Goal: Task Accomplishment & Management: Manage account settings

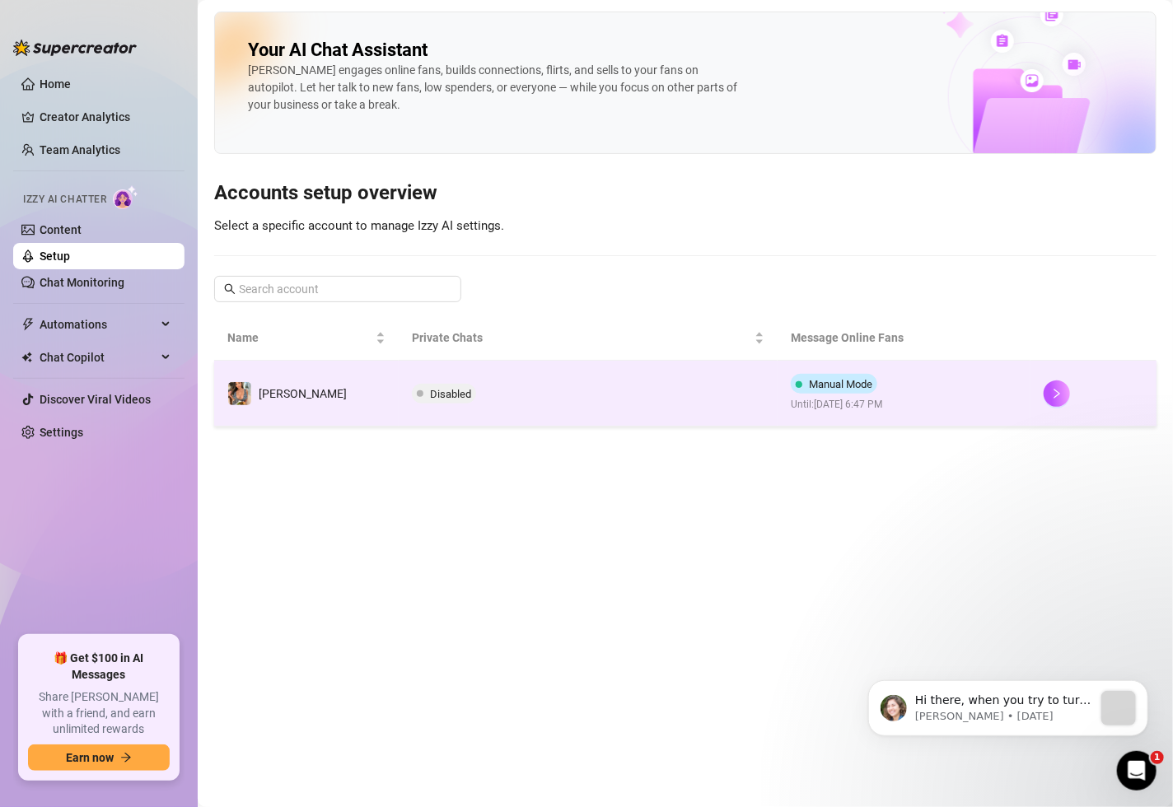
click at [936, 384] on td "Manual Mode Until: [DATE] 6:47 PM" at bounding box center [903, 394] width 253 height 66
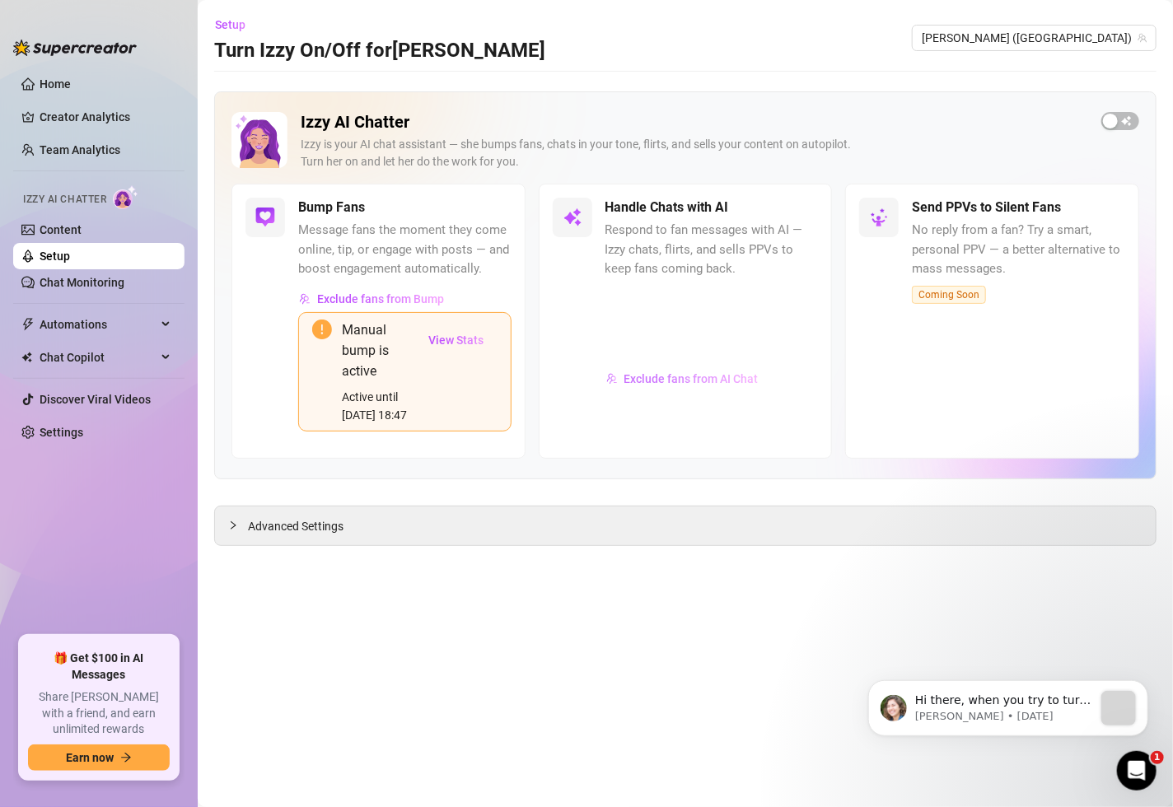
click at [657, 377] on span "Exclude fans from AI Chat" at bounding box center [691, 378] width 134 height 13
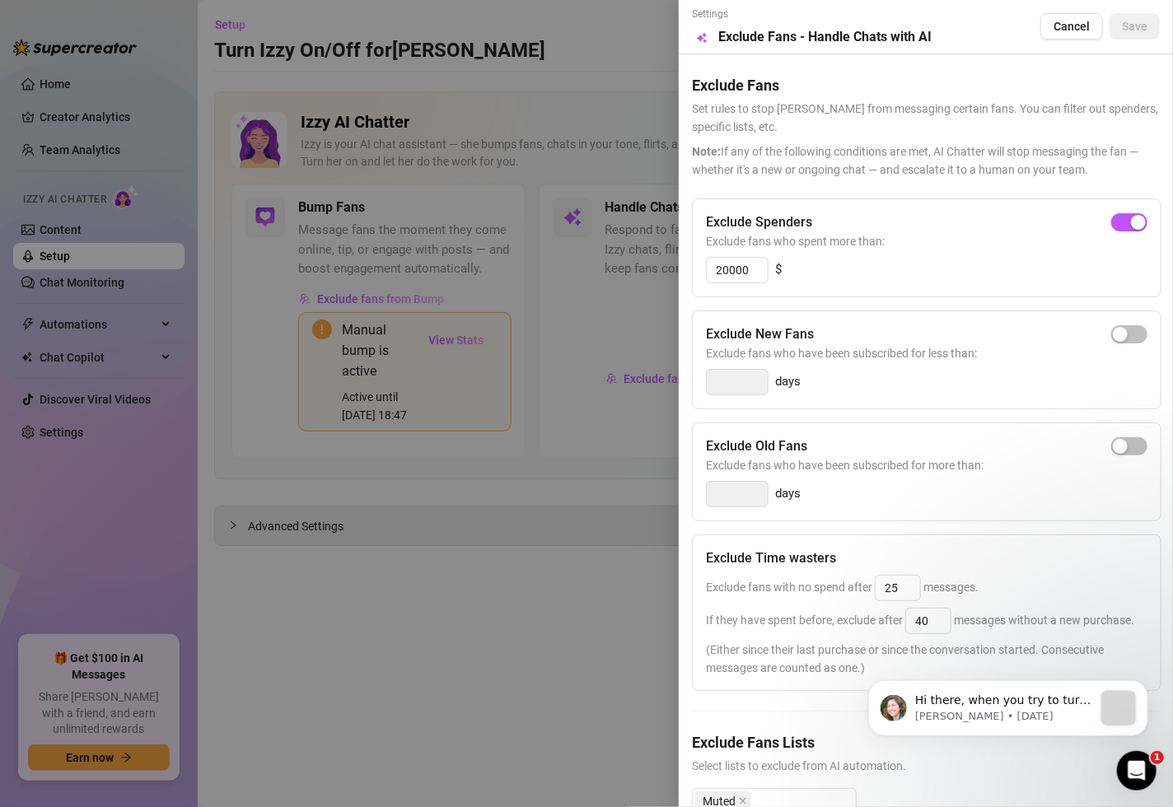
scroll to position [82, 0]
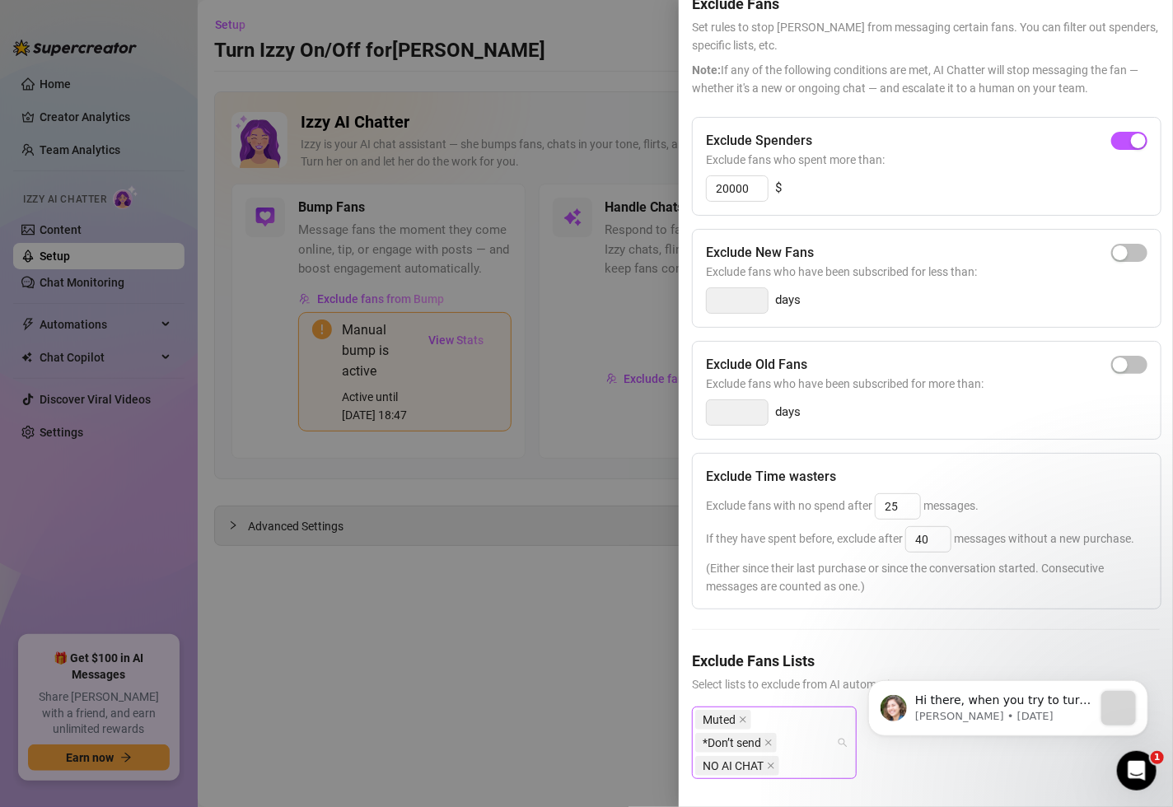
click at [791, 726] on div "Muted *Don’t send NO AI CHAT" at bounding box center [765, 742] width 141 height 69
type input "v"
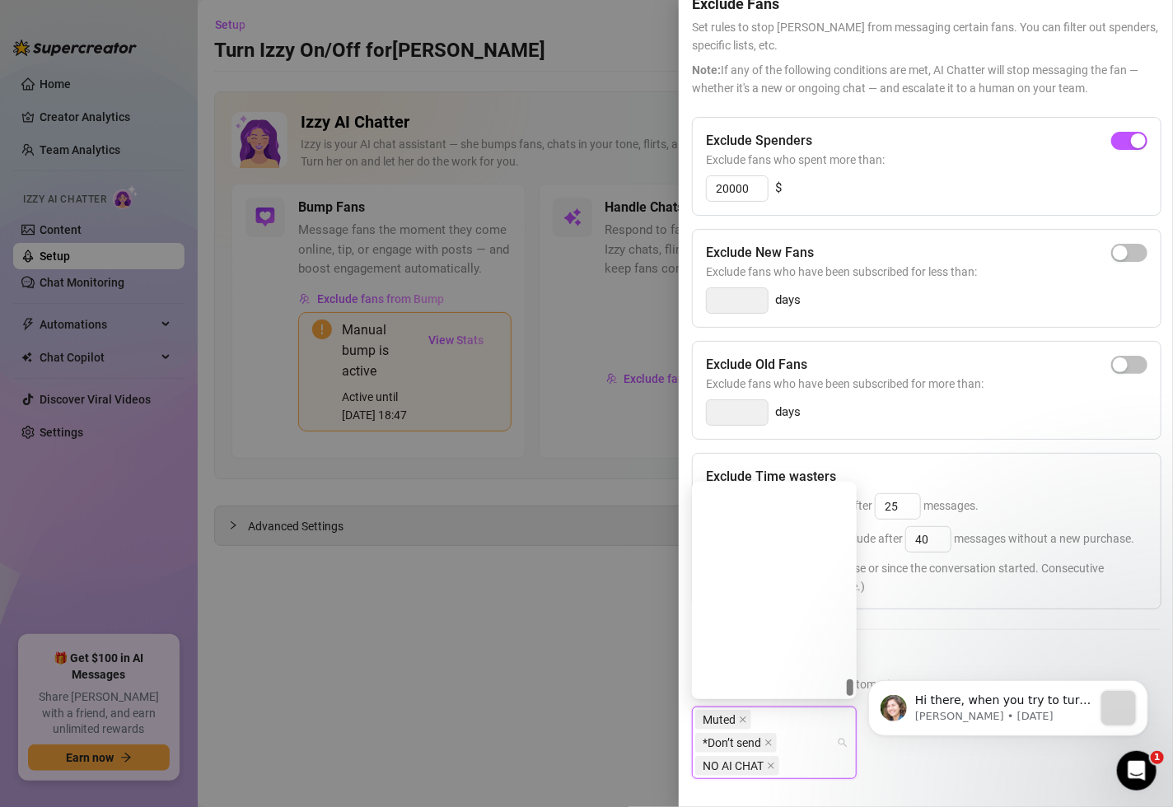
scroll to position [7299, 0]
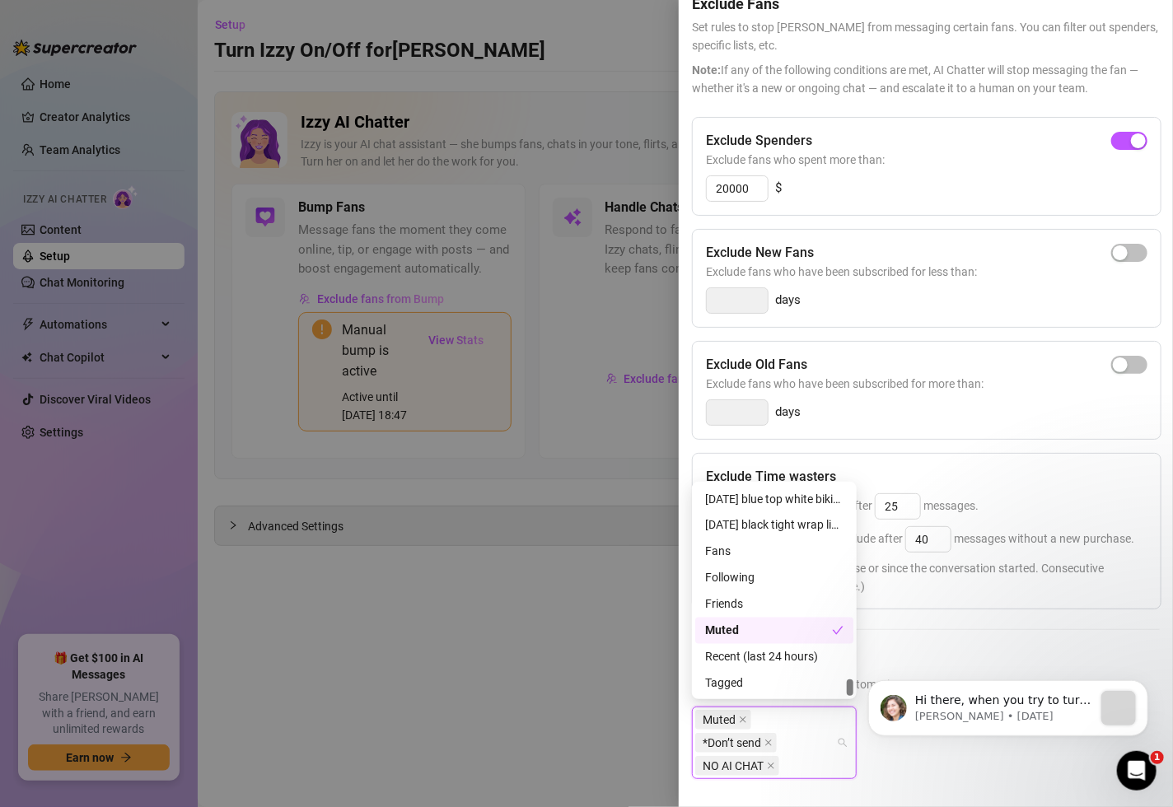
drag, startPoint x: 1692, startPoint y: 1146, endPoint x: 844, endPoint y: 753, distance: 934.8
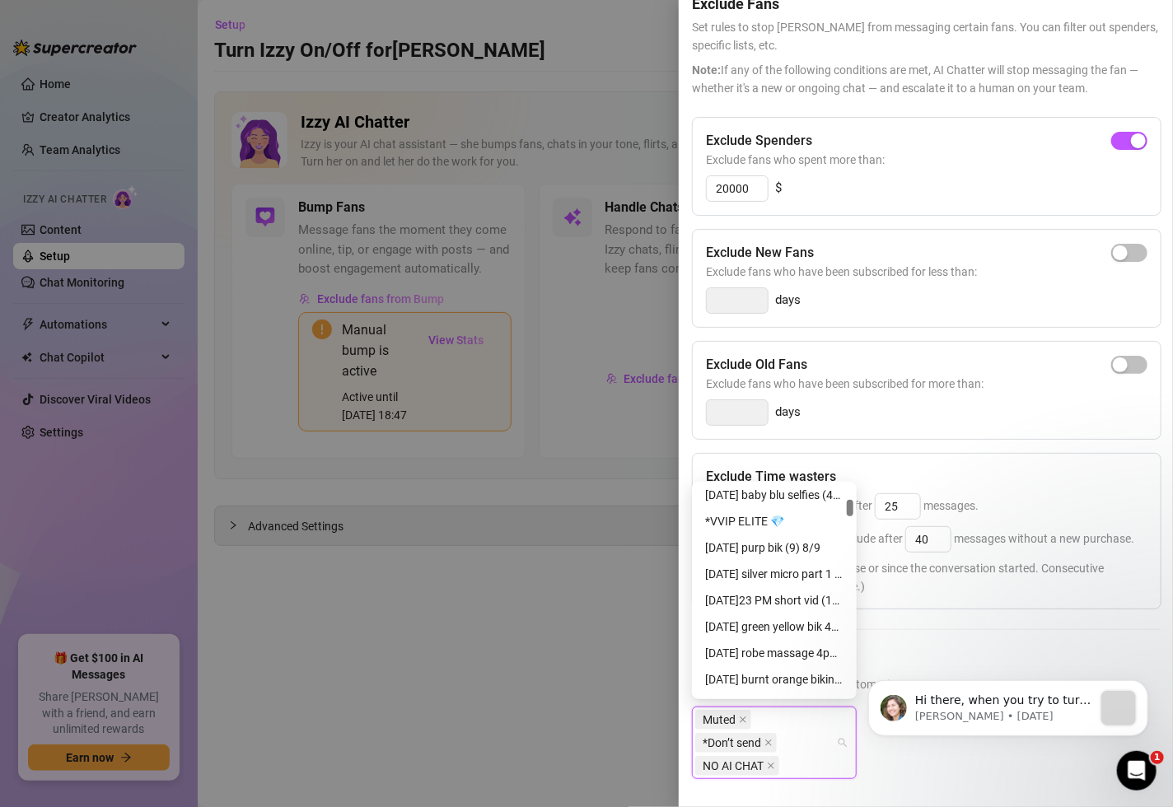
scroll to position [526, 0]
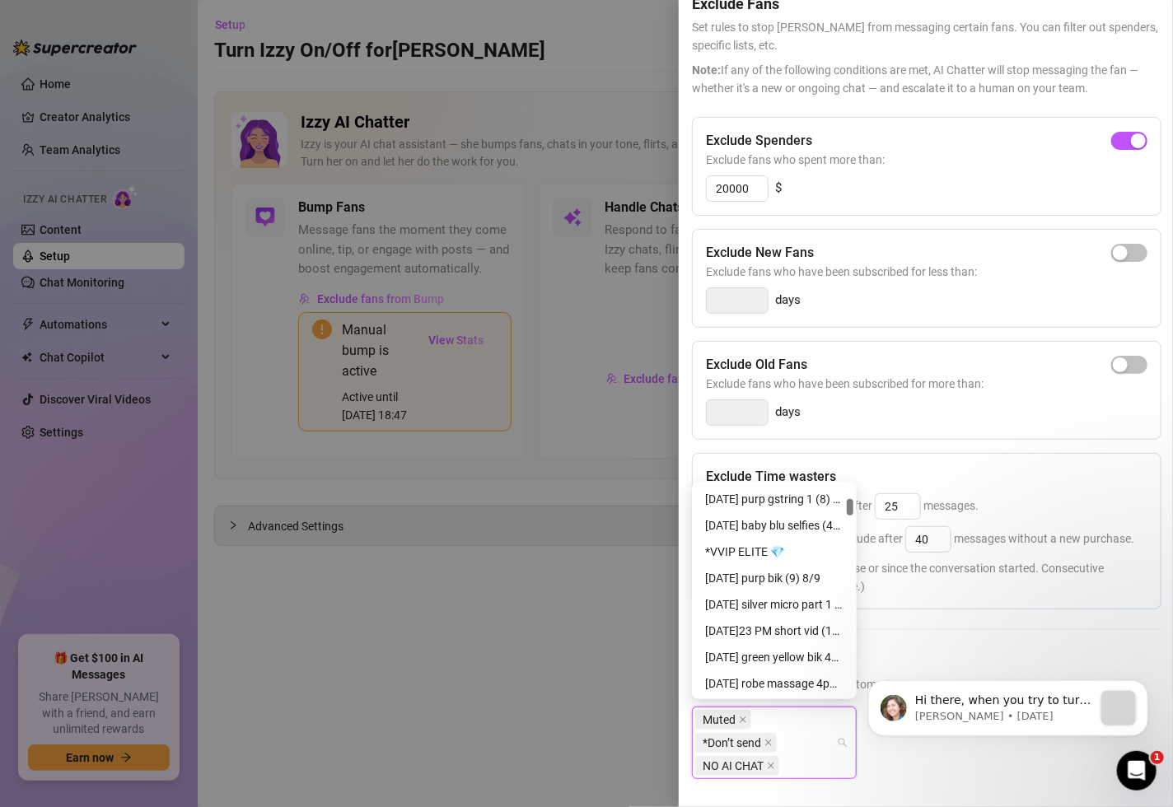
drag, startPoint x: 850, startPoint y: 620, endPoint x: 848, endPoint y: 513, distance: 107.1
click at [848, 513] on div at bounding box center [850, 507] width 7 height 16
click at [791, 549] on div "*VVIP ELITE 💎" at bounding box center [774, 552] width 138 height 18
click at [885, 777] on div "Muted *Don’t send NO AI CHAT *VVIP ELITE 💎" at bounding box center [926, 768] width 468 height 122
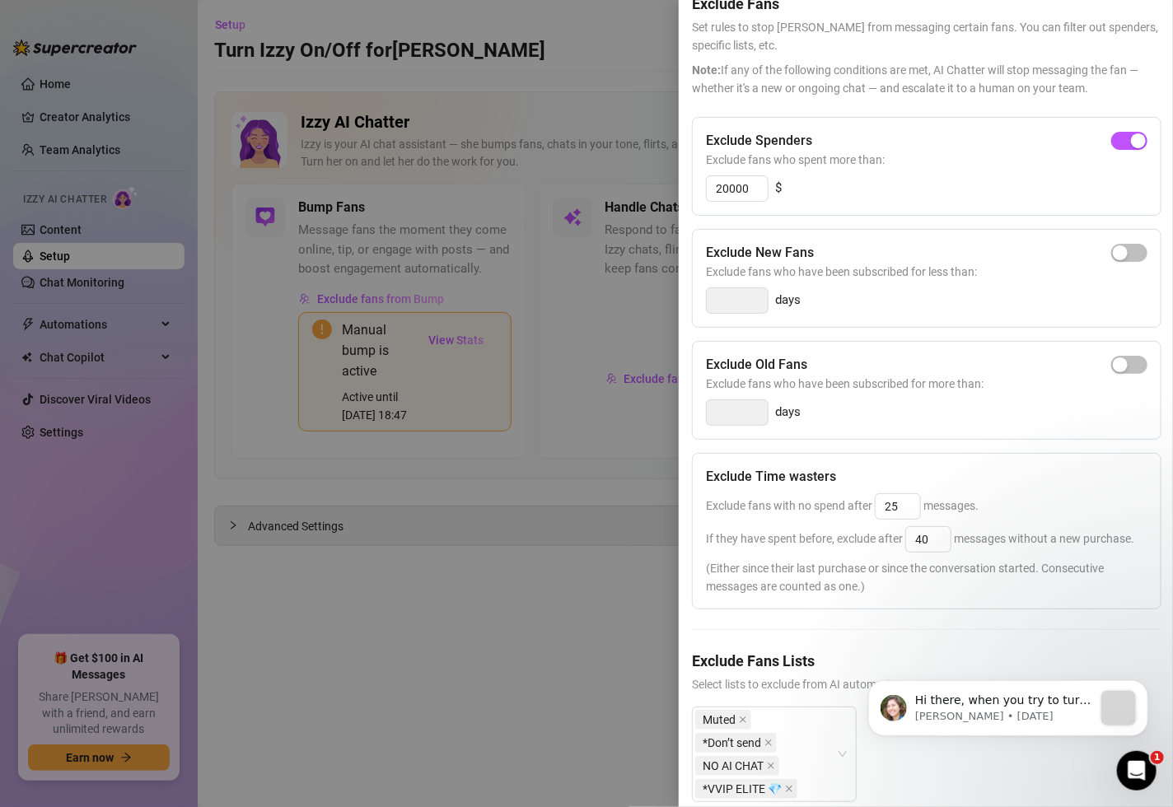
scroll to position [0, 0]
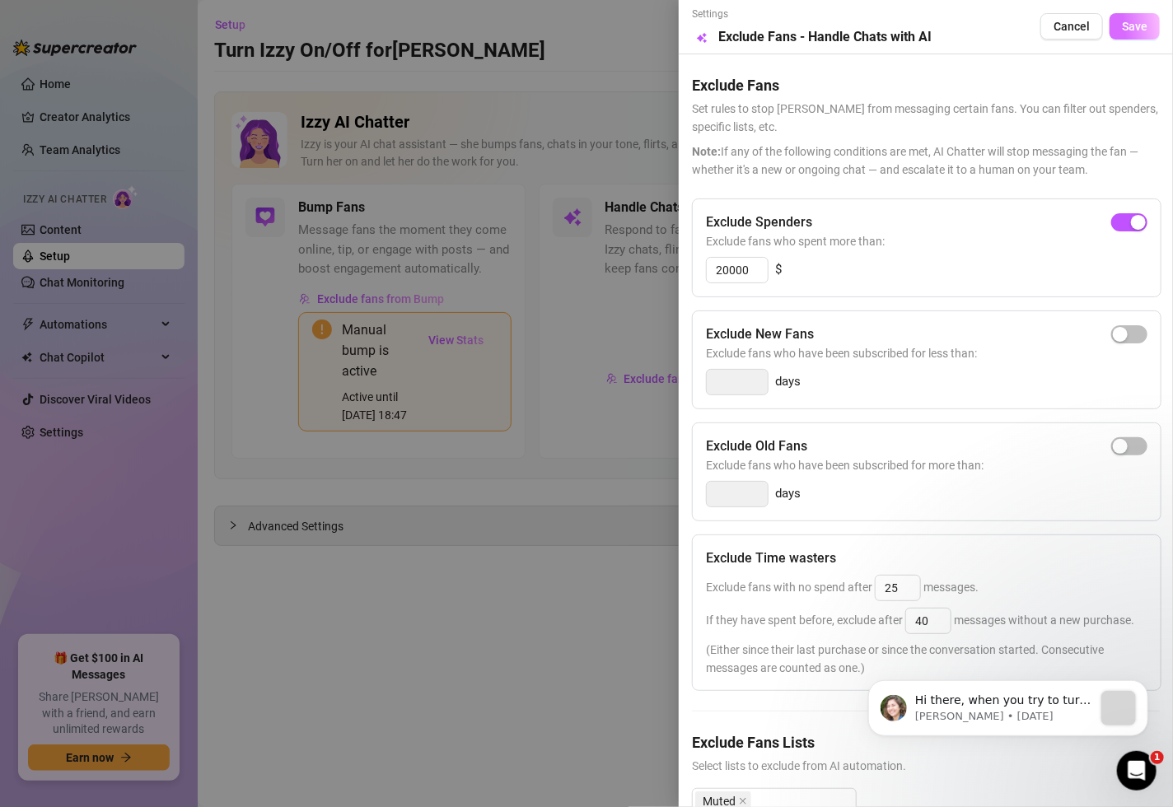
click at [1146, 26] on span "Save" at bounding box center [1135, 26] width 26 height 13
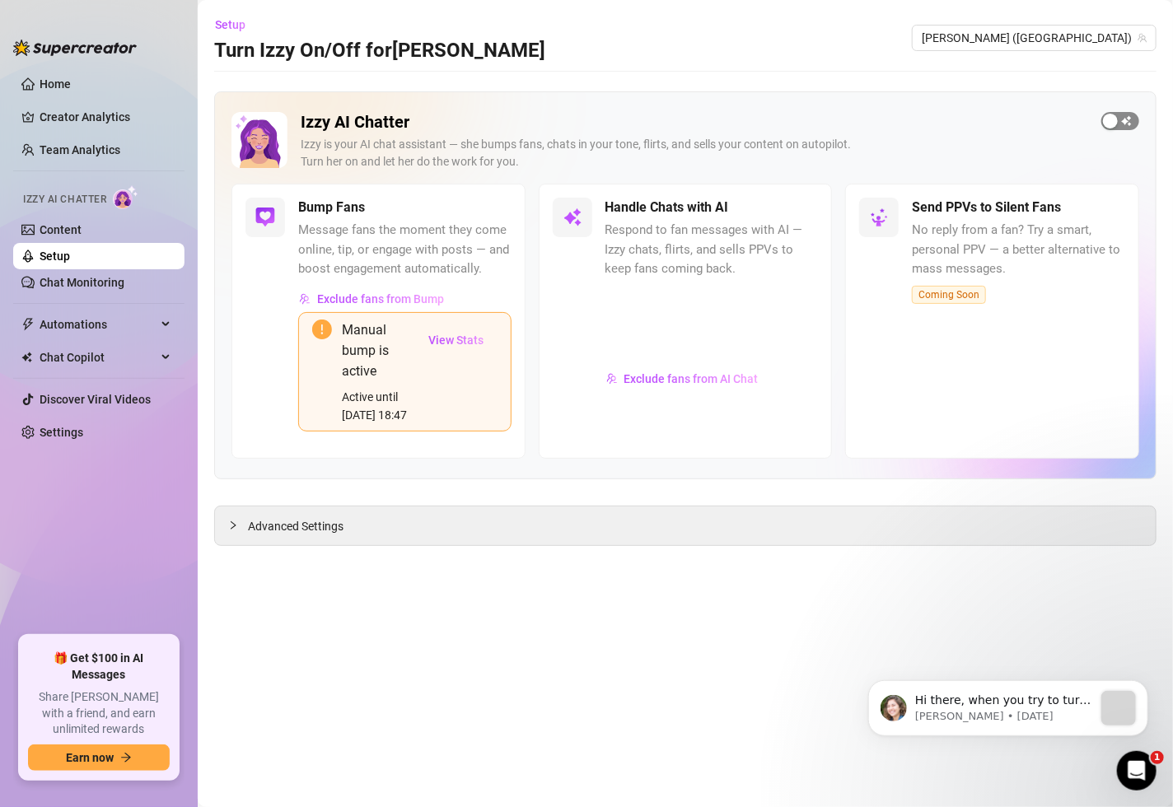
click at [1119, 121] on span "button" at bounding box center [1120, 121] width 38 height 18
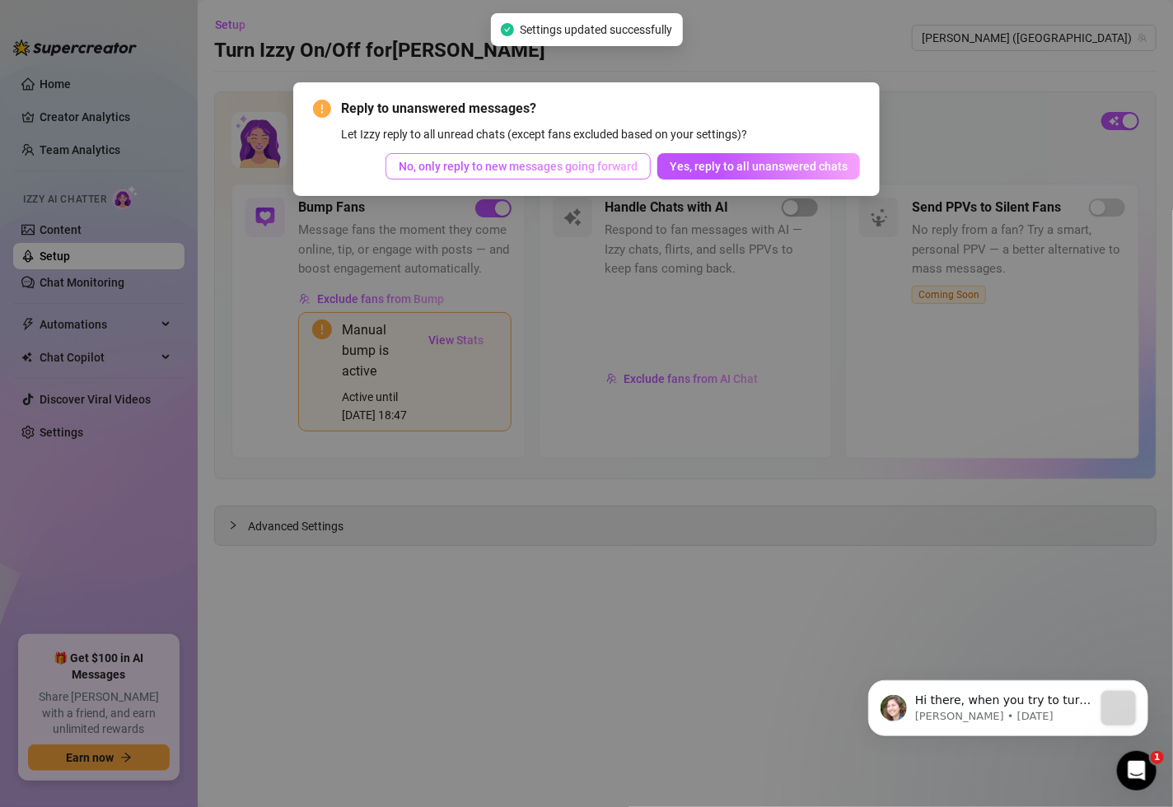
click at [592, 166] on span "No, only reply to new messages going forward" at bounding box center [518, 166] width 239 height 13
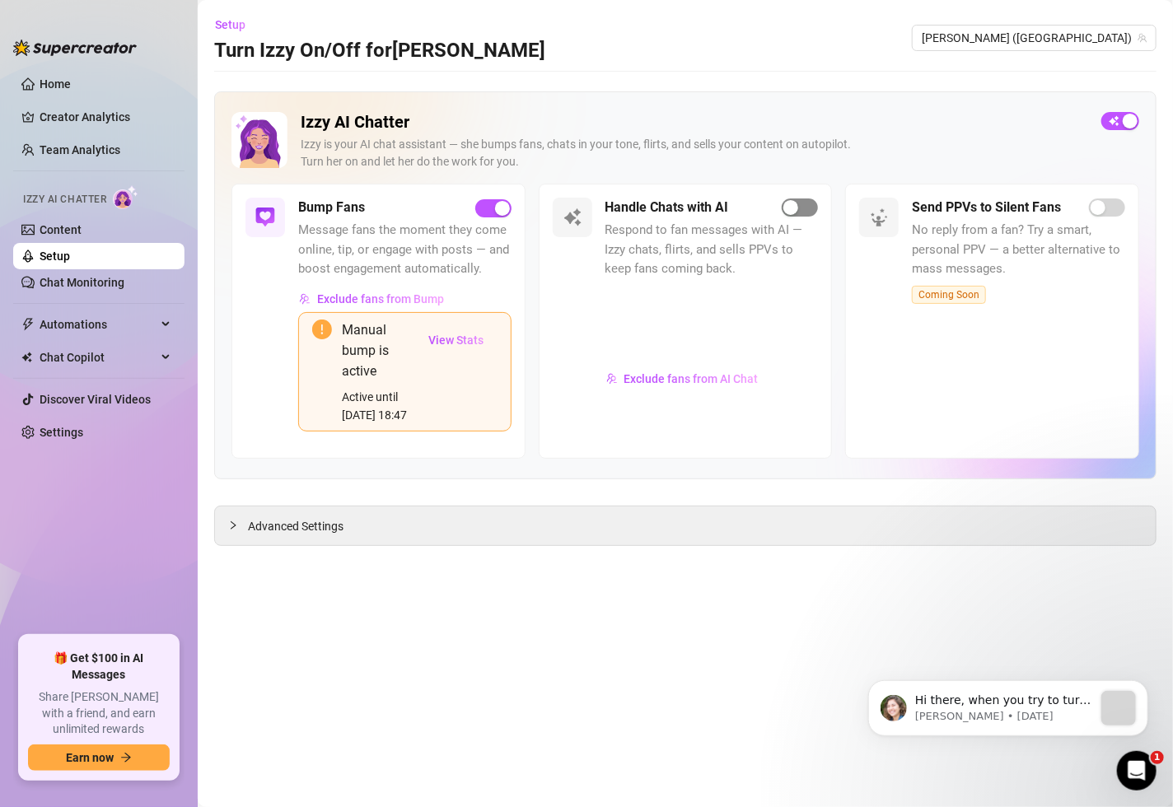
click at [796, 213] on div "button" at bounding box center [790, 207] width 15 height 15
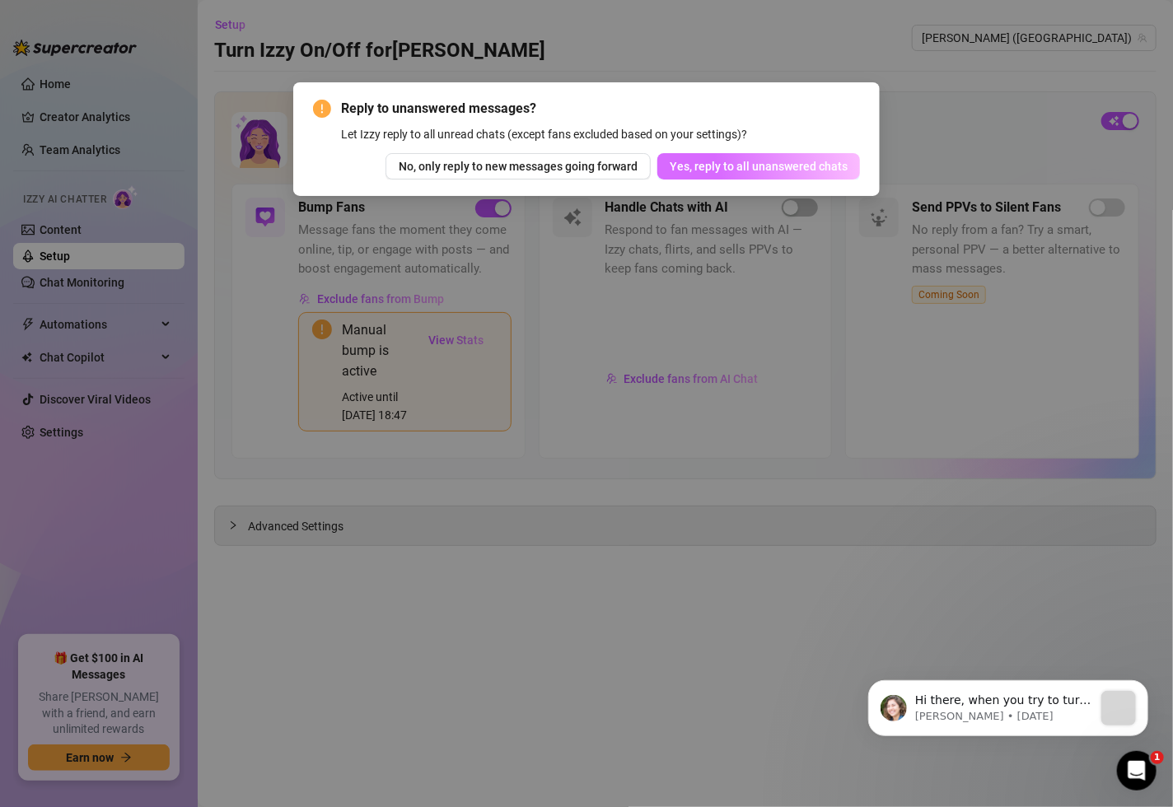
click at [708, 161] on span "Yes, reply to all unanswered chats" at bounding box center [759, 166] width 178 height 13
